Goal: Task Accomplishment & Management: Manage account settings

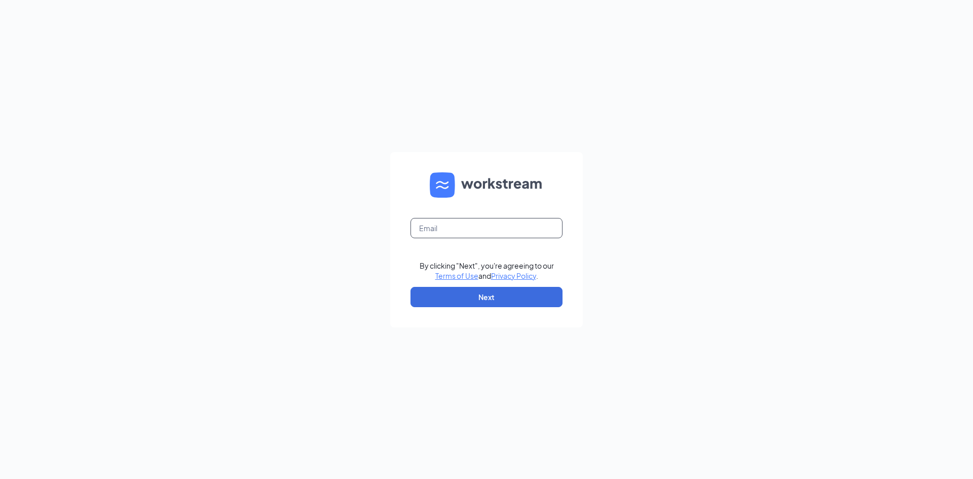
click at [461, 228] on input "text" at bounding box center [487, 228] width 152 height 20
paste input "[EMAIL_ADDRESS][DOMAIN_NAME]"
type input "midtownraleighgm@clubpilates.com"
click at [431, 291] on button "Next" at bounding box center [487, 297] width 152 height 20
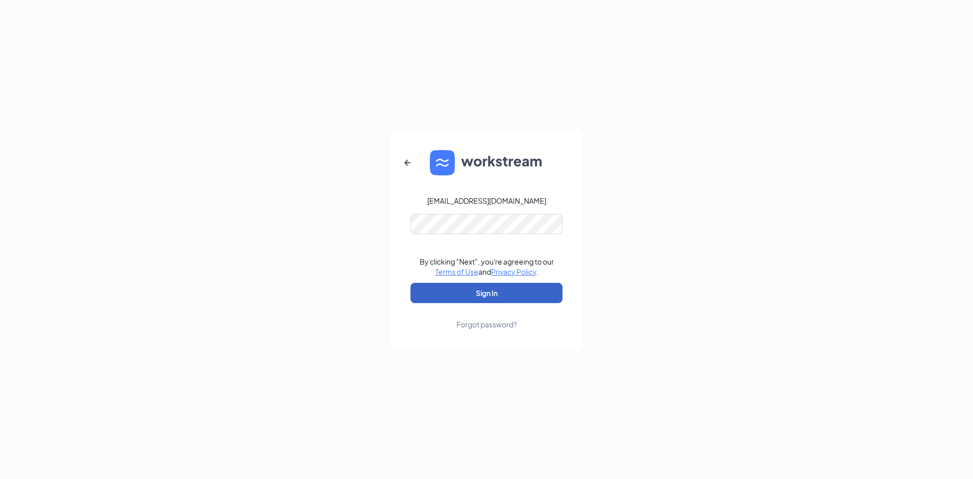
click at [458, 294] on button "Sign In" at bounding box center [487, 293] width 152 height 20
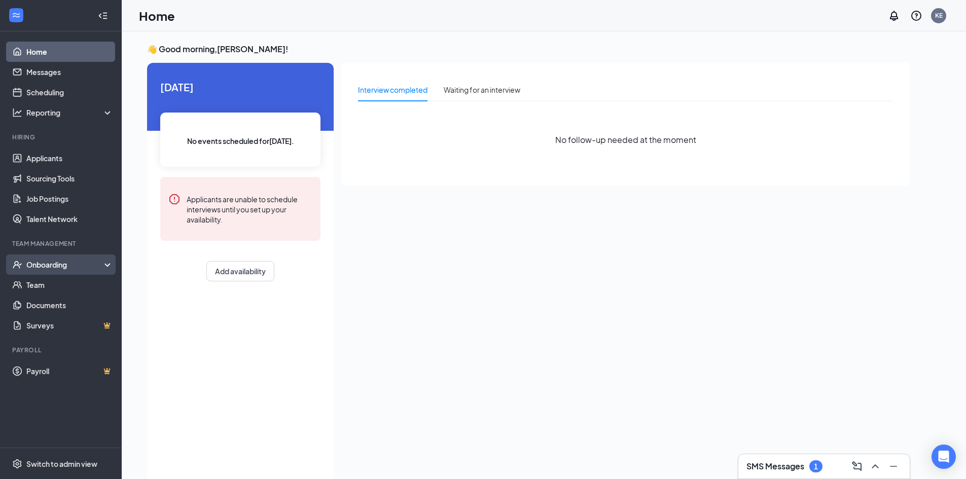
click at [36, 268] on div "Onboarding" at bounding box center [65, 265] width 78 height 10
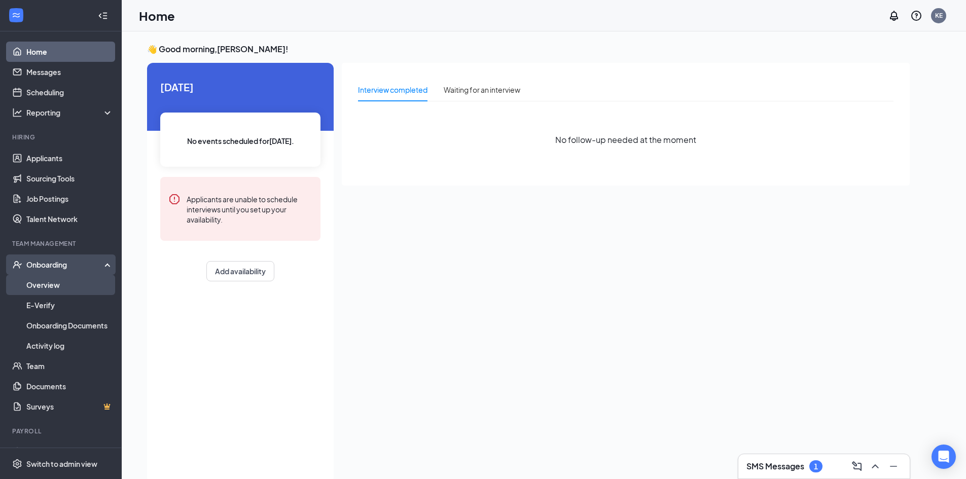
click at [41, 286] on link "Overview" at bounding box center [69, 285] width 87 height 20
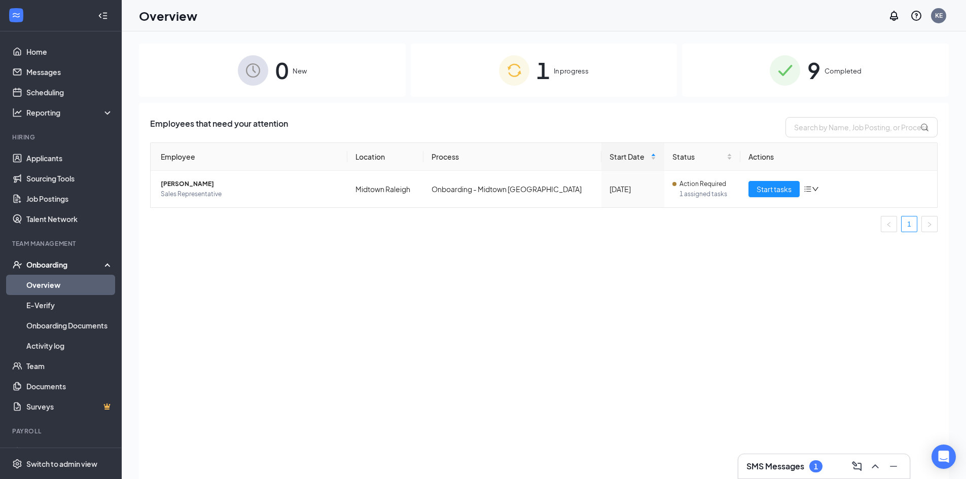
click at [535, 67] on div "1 In progress" at bounding box center [544, 70] width 267 height 53
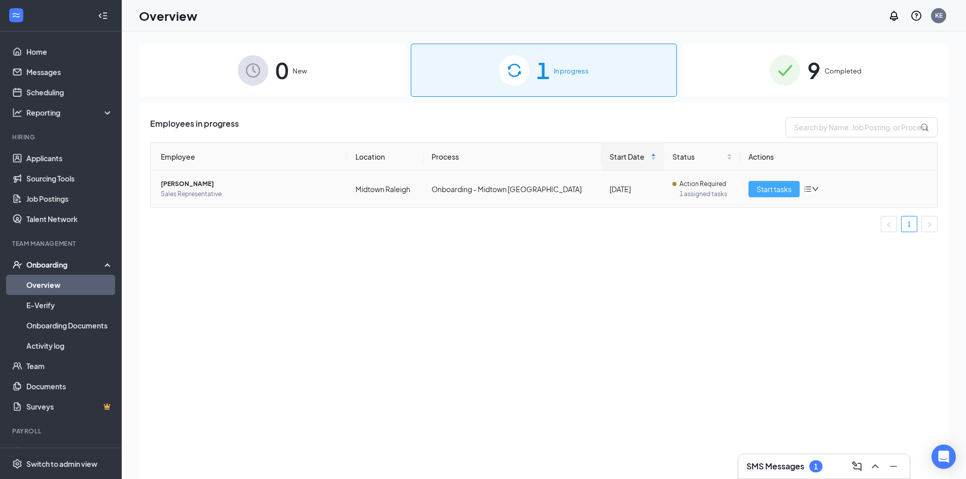
click at [772, 190] on span "Start tasks" at bounding box center [773, 189] width 35 height 11
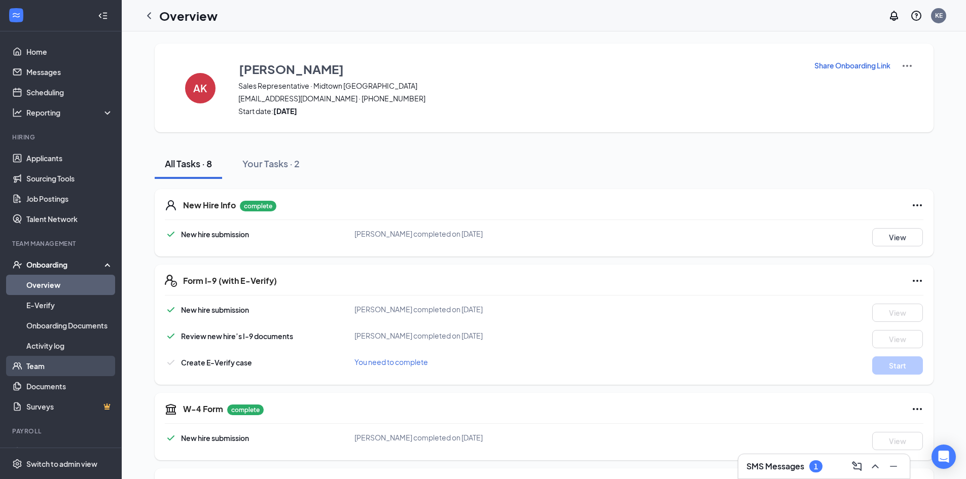
click at [39, 367] on link "Team" at bounding box center [69, 366] width 87 height 20
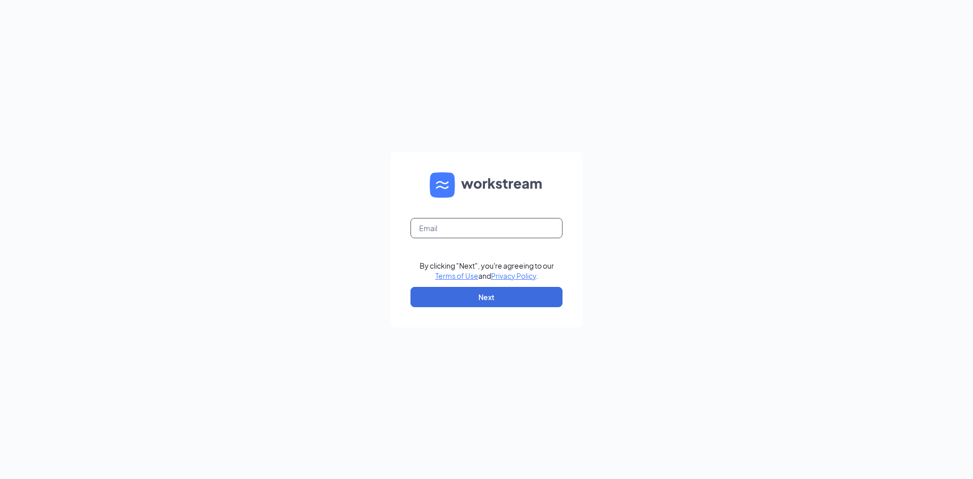
click at [468, 228] on input "text" at bounding box center [487, 228] width 152 height 20
paste input "[EMAIL_ADDRESS][DOMAIN_NAME]"
type input "[EMAIL_ADDRESS][DOMAIN_NAME]"
click at [452, 300] on button "Next" at bounding box center [487, 297] width 152 height 20
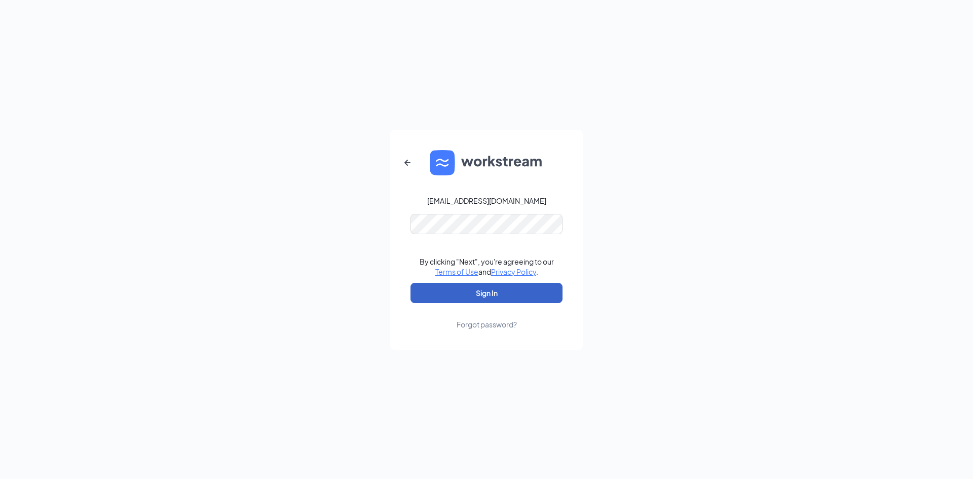
click at [460, 296] on button "Sign In" at bounding box center [487, 293] width 152 height 20
